Goal: Task Accomplishment & Management: Manage account settings

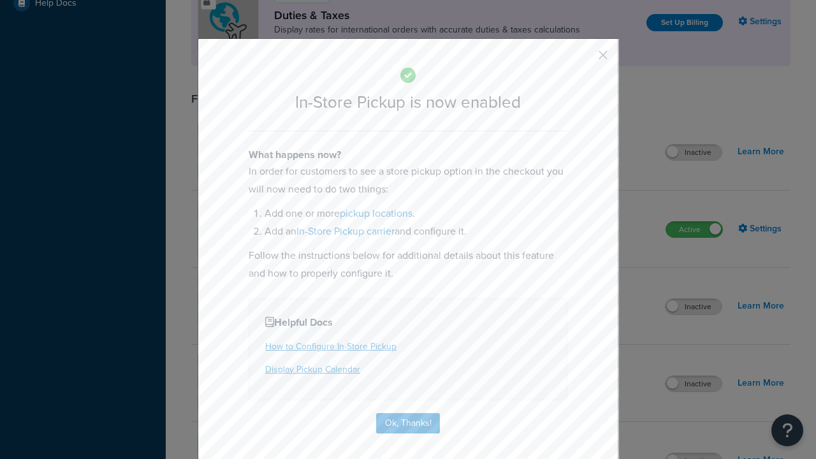
click at [584, 59] on button "button" at bounding box center [584, 59] width 3 height 3
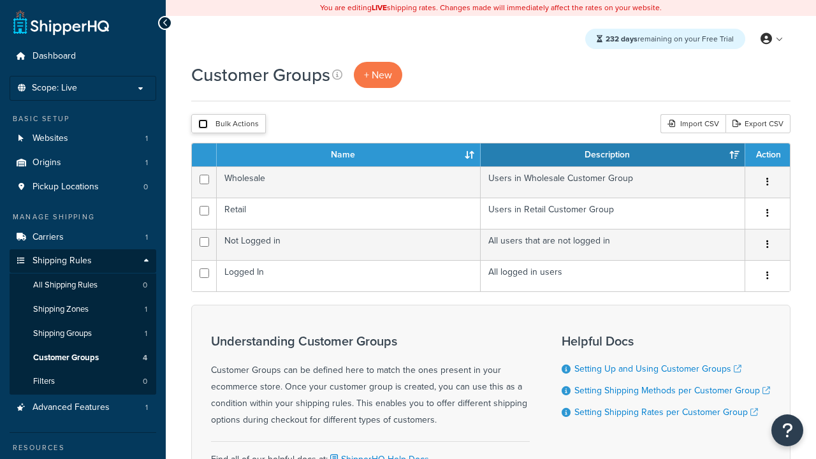
click at [203, 124] on input "checkbox" at bounding box center [203, 124] width 10 height 10
checkbox input "true"
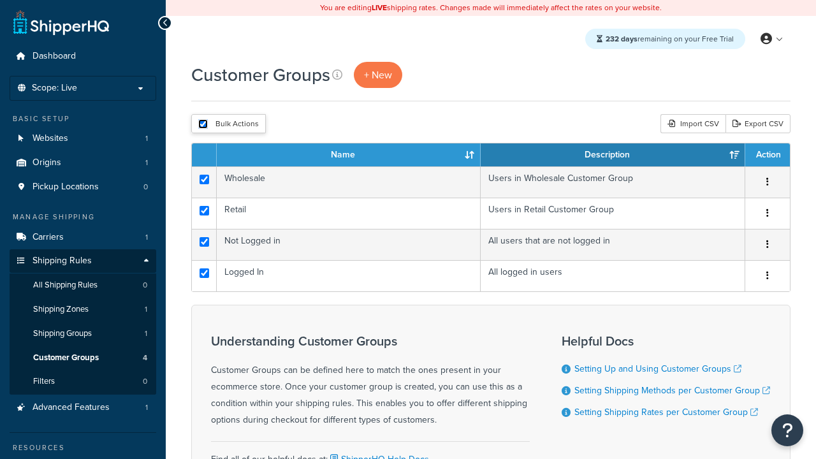
checkbox input "true"
click at [0, 0] on button "Delete" at bounding box center [0, 0] width 0 height 0
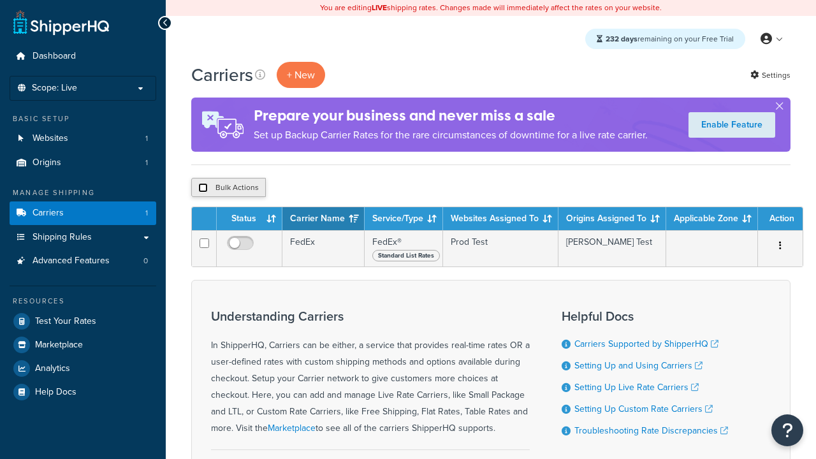
click at [203, 187] on input "checkbox" at bounding box center [203, 188] width 10 height 10
checkbox input "true"
click at [0, 0] on button "Delete" at bounding box center [0, 0] width 0 height 0
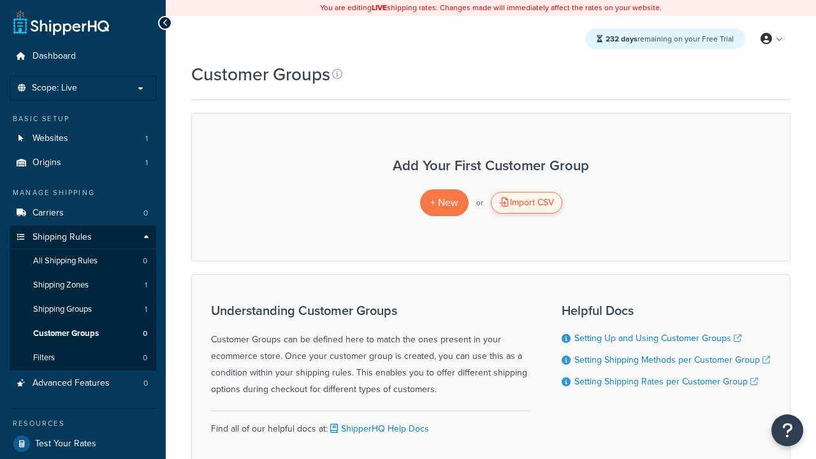
click at [526, 203] on div "Import CSV" at bounding box center [526, 203] width 71 height 22
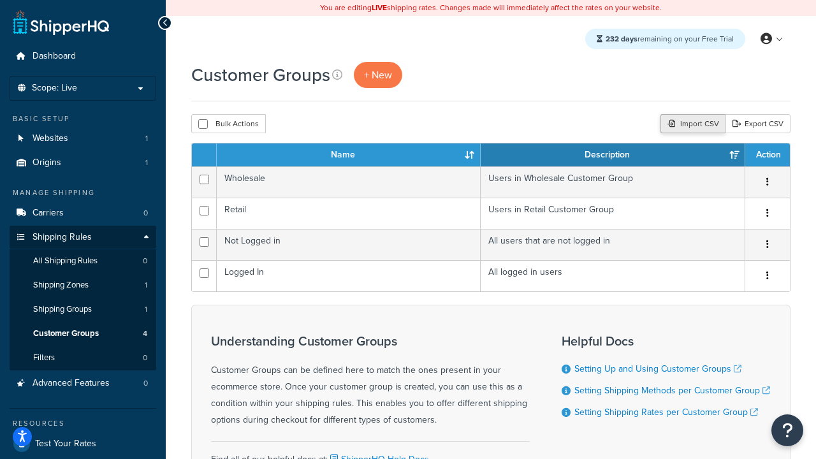
click at [692, 124] on div "Import CSV" at bounding box center [692, 123] width 65 height 19
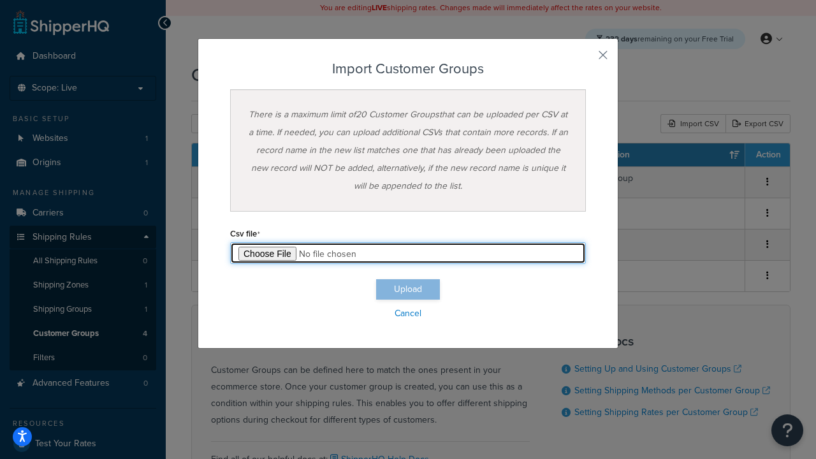
click at [408, 253] on input "file" at bounding box center [408, 253] width 356 height 22
type input "C:\fakepath\importCustomerGroupsFailure.csv"
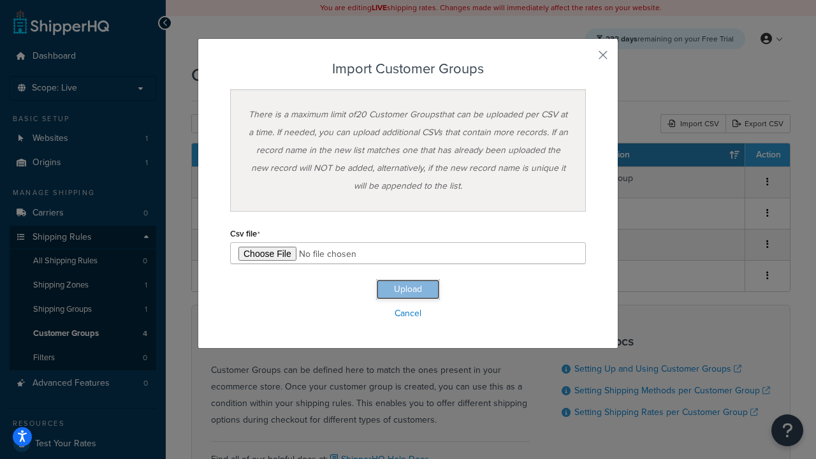
click at [408, 289] on button "Upload" at bounding box center [408, 289] width 64 height 20
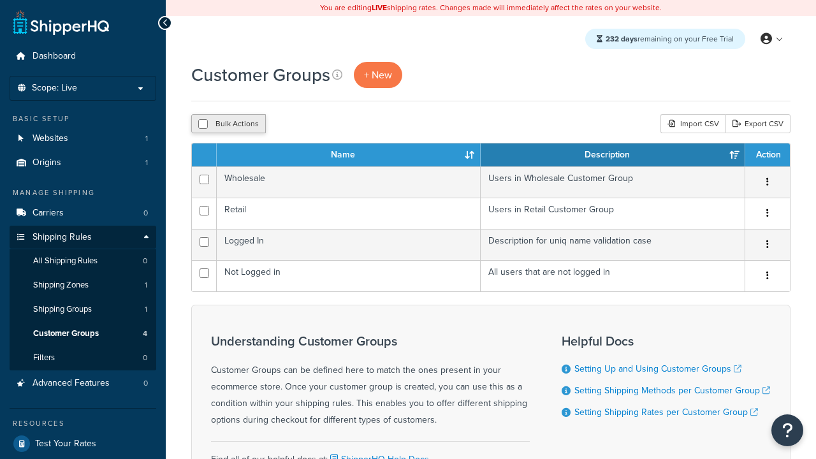
click at [228, 124] on button "Bulk Actions" at bounding box center [228, 123] width 75 height 19
checkbox input "true"
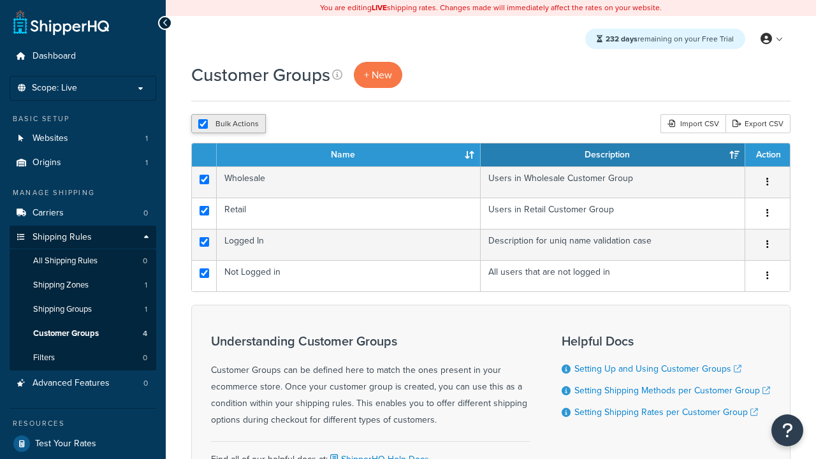
checkbox input "true"
click at [0, 0] on button "Delete" at bounding box center [0, 0] width 0 height 0
